Goal: Information Seeking & Learning: Find specific fact

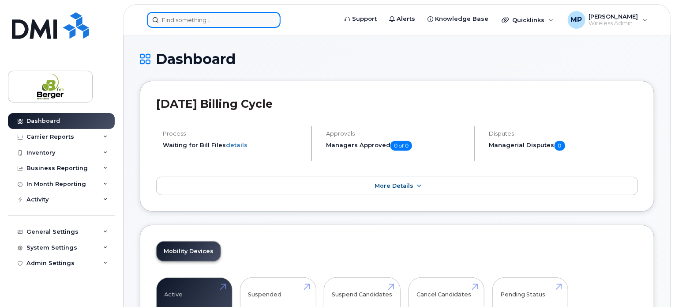
click at [196, 24] on input at bounding box center [214, 20] width 134 height 16
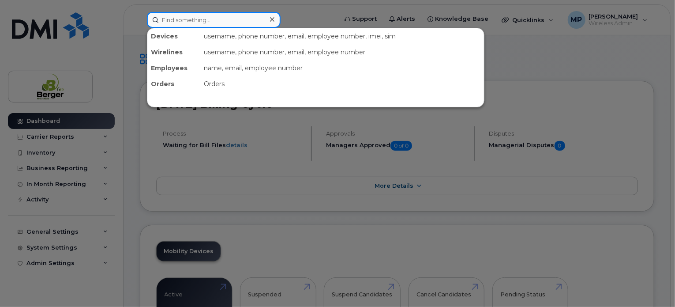
paste input "[PHONE_NUMBER]"
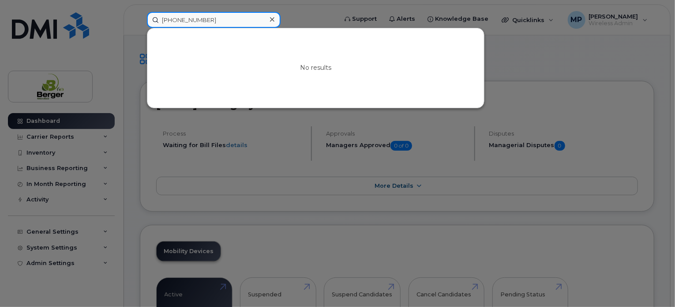
drag, startPoint x: 175, startPoint y: 19, endPoint x: 158, endPoint y: 18, distance: 16.4
click at [158, 18] on input "[PHONE_NUMBER]" at bounding box center [214, 20] width 134 height 16
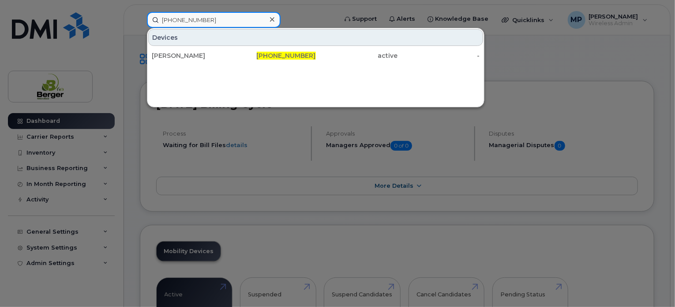
drag, startPoint x: 196, startPoint y: 17, endPoint x: 147, endPoint y: 22, distance: 49.2
click at [147, 21] on input "[PHONE_NUMBER]" at bounding box center [214, 20] width 134 height 16
paste input "[PHONE_NUMBER]"
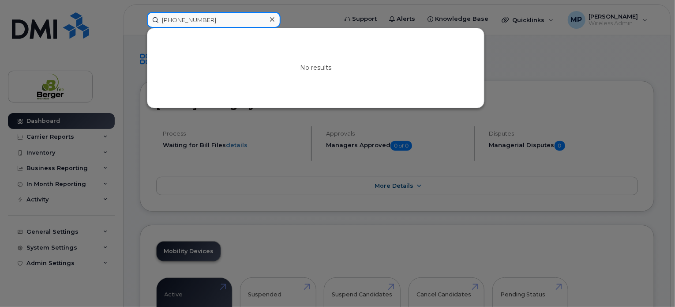
drag, startPoint x: 175, startPoint y: 19, endPoint x: 143, endPoint y: 20, distance: 31.8
click at [143, 20] on div "[PHONE_NUMBER] No results" at bounding box center [239, 20] width 199 height 16
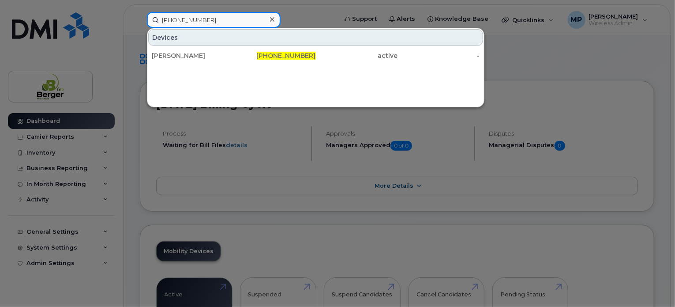
drag, startPoint x: 221, startPoint y: 19, endPoint x: 147, endPoint y: 27, distance: 74.2
click at [147, 26] on div "[PHONE_NUMBER]" at bounding box center [214, 20] width 134 height 16
paste input "[PHONE_NUMBER]"
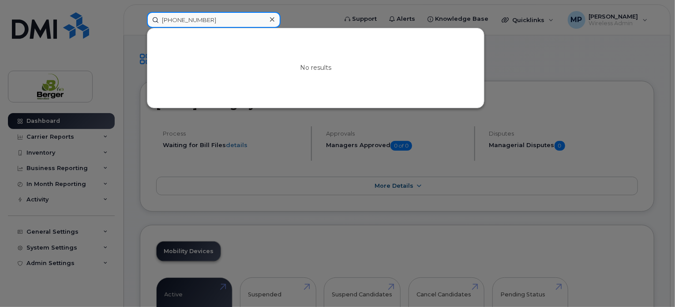
drag, startPoint x: 173, startPoint y: 21, endPoint x: 150, endPoint y: 20, distance: 23.0
click at [150, 20] on input "[PHONE_NUMBER]" at bounding box center [214, 20] width 134 height 16
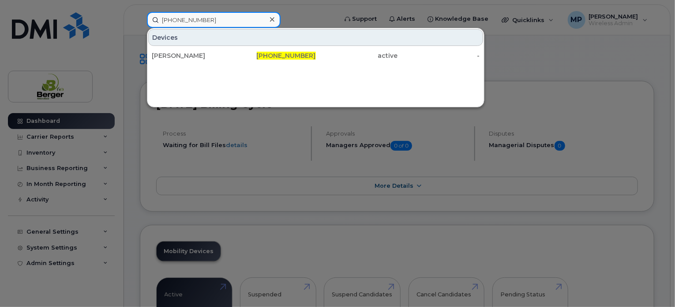
drag, startPoint x: 214, startPoint y: 21, endPoint x: 131, endPoint y: 23, distance: 83.0
click at [140, 21] on div "[PHONE_NUMBER] Devices [PERSON_NAME] [PHONE_NUMBER] active -" at bounding box center [239, 20] width 199 height 16
paste input "[PHONE_NUMBER]"
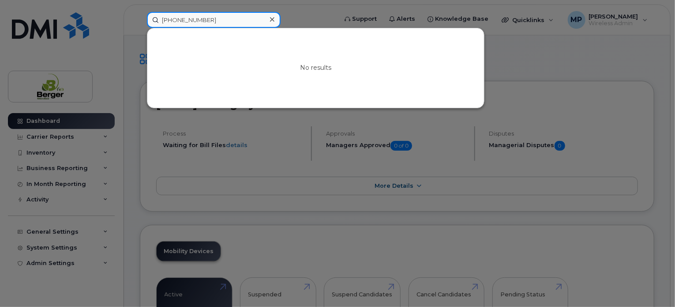
drag, startPoint x: 174, startPoint y: 20, endPoint x: 152, endPoint y: 20, distance: 22.1
click at [152, 19] on input "[PHONE_NUMBER]" at bounding box center [214, 20] width 134 height 16
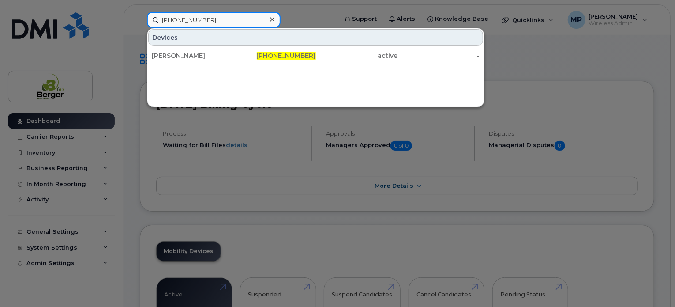
type input "[PHONE_NUMBER]"
